Goal: Complete application form

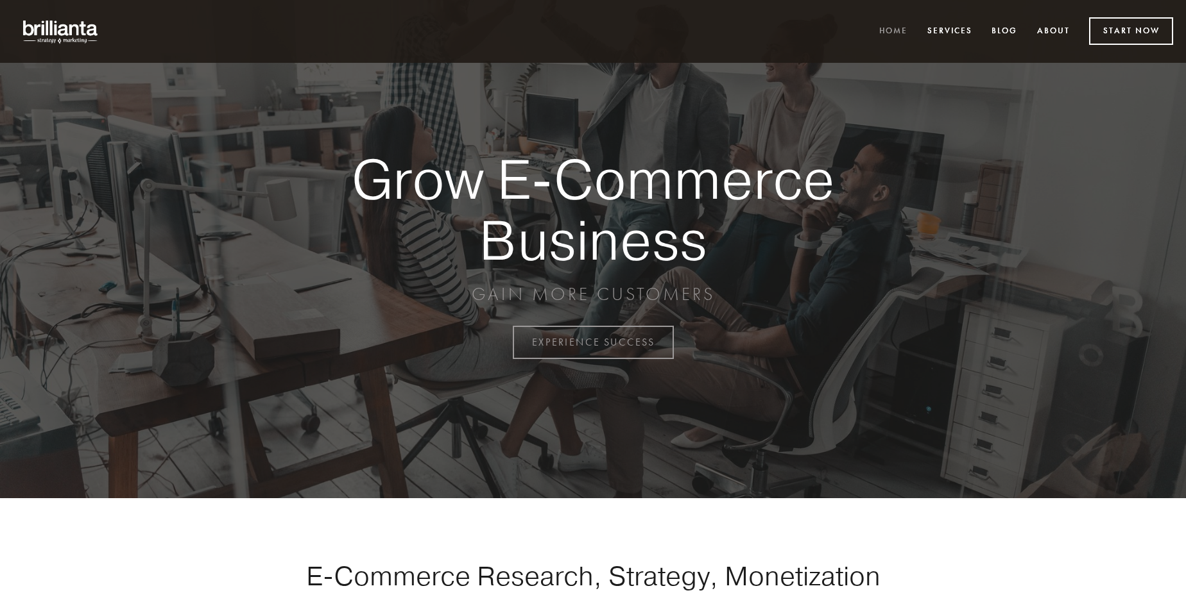
scroll to position [3363, 0]
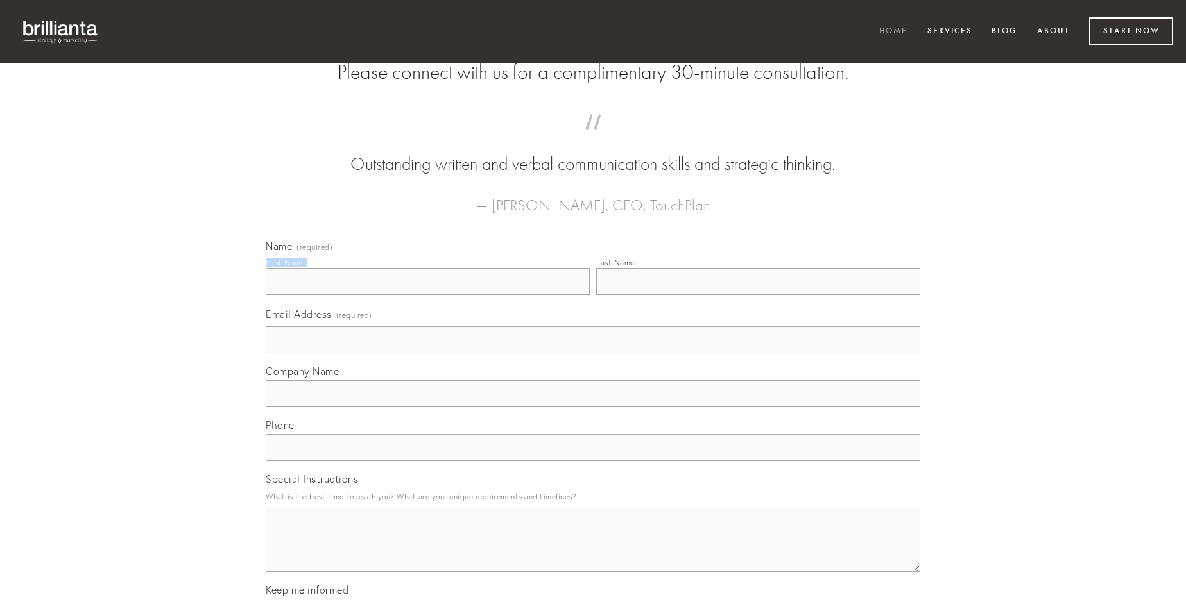
type input "[PERSON_NAME]"
click at [758, 295] on input "Last Name" at bounding box center [758, 281] width 324 height 27
type input "[PERSON_NAME]"
click at [593, 354] on input "Email Address (required)" at bounding box center [593, 340] width 654 height 27
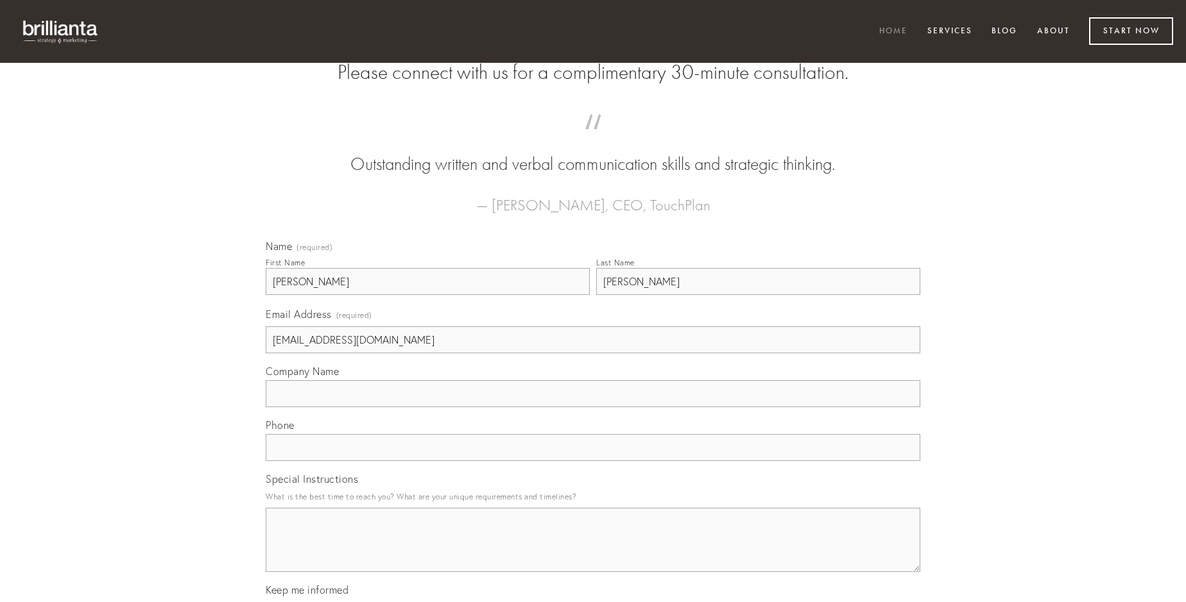
type input "[EMAIL_ADDRESS][DOMAIN_NAME]"
click at [593, 407] on input "Company Name" at bounding box center [593, 393] width 654 height 27
type input "agnosco"
click at [593, 461] on input "text" at bounding box center [593, 447] width 654 height 27
click at [593, 552] on textarea "Special Instructions" at bounding box center [593, 540] width 654 height 64
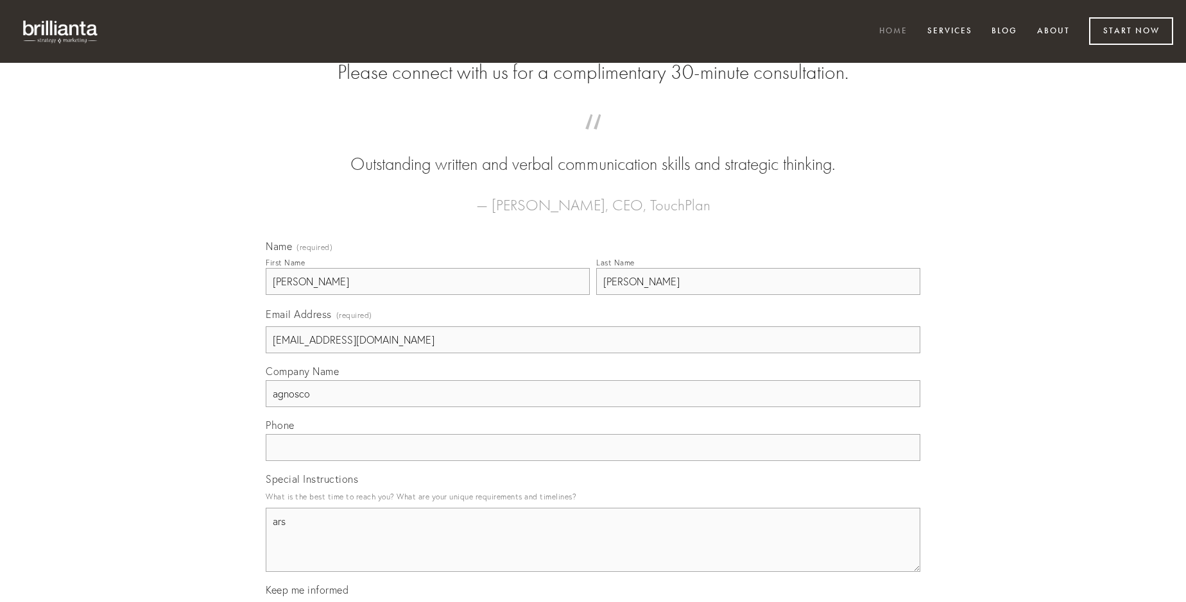
type textarea "ars"
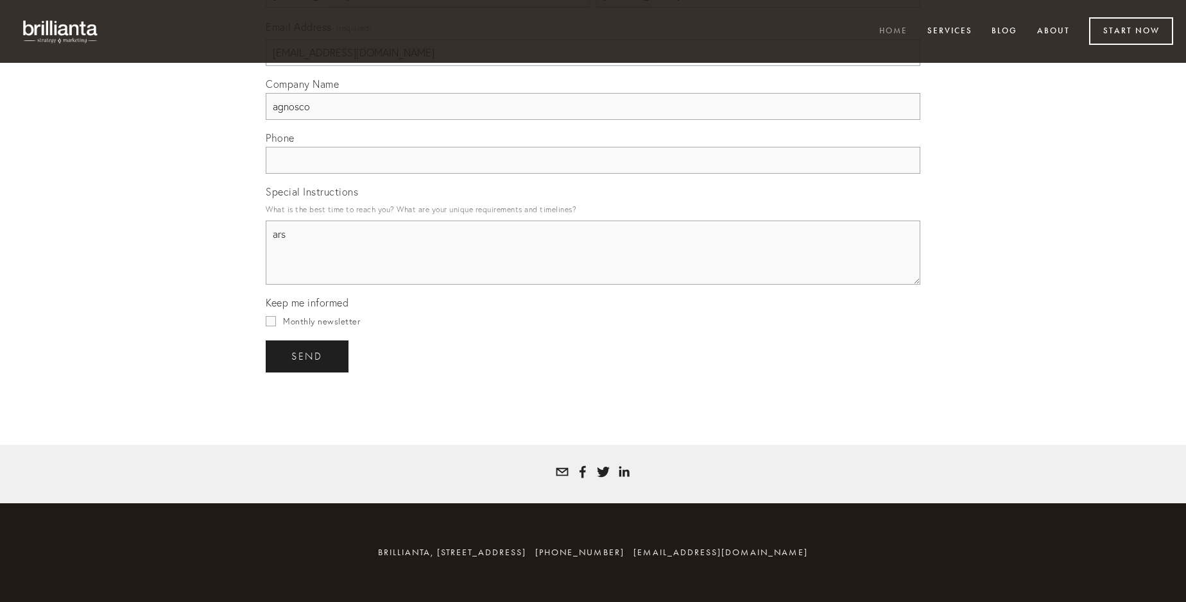
click at [308, 356] on span "send" at bounding box center [306, 357] width 31 height 12
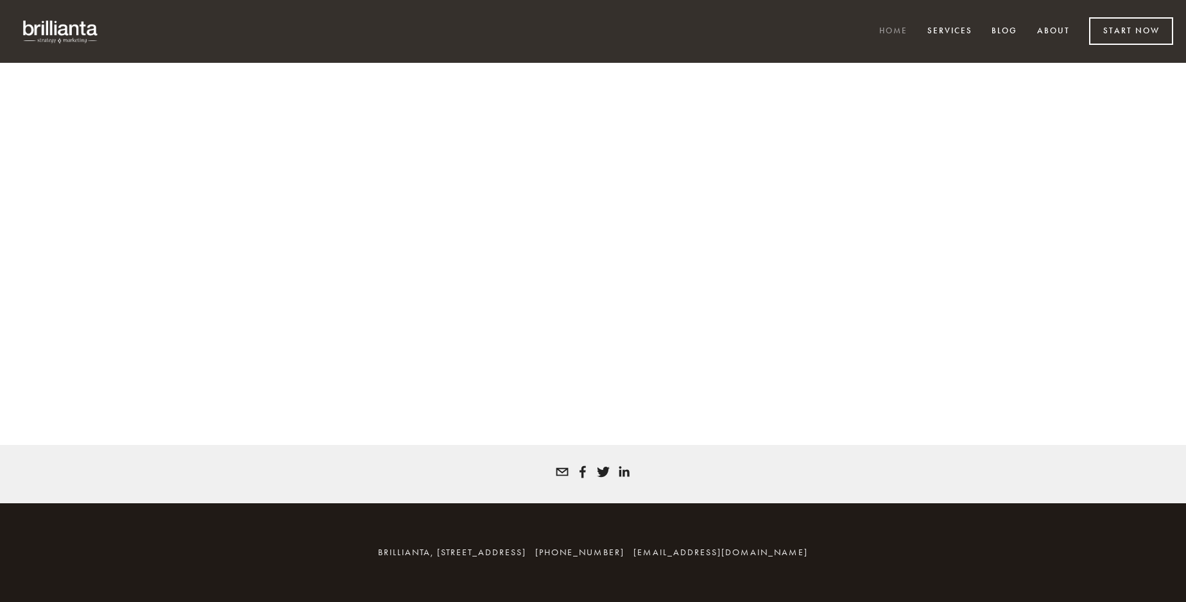
scroll to position [3346, 0]
